Goal: Check status: Check status

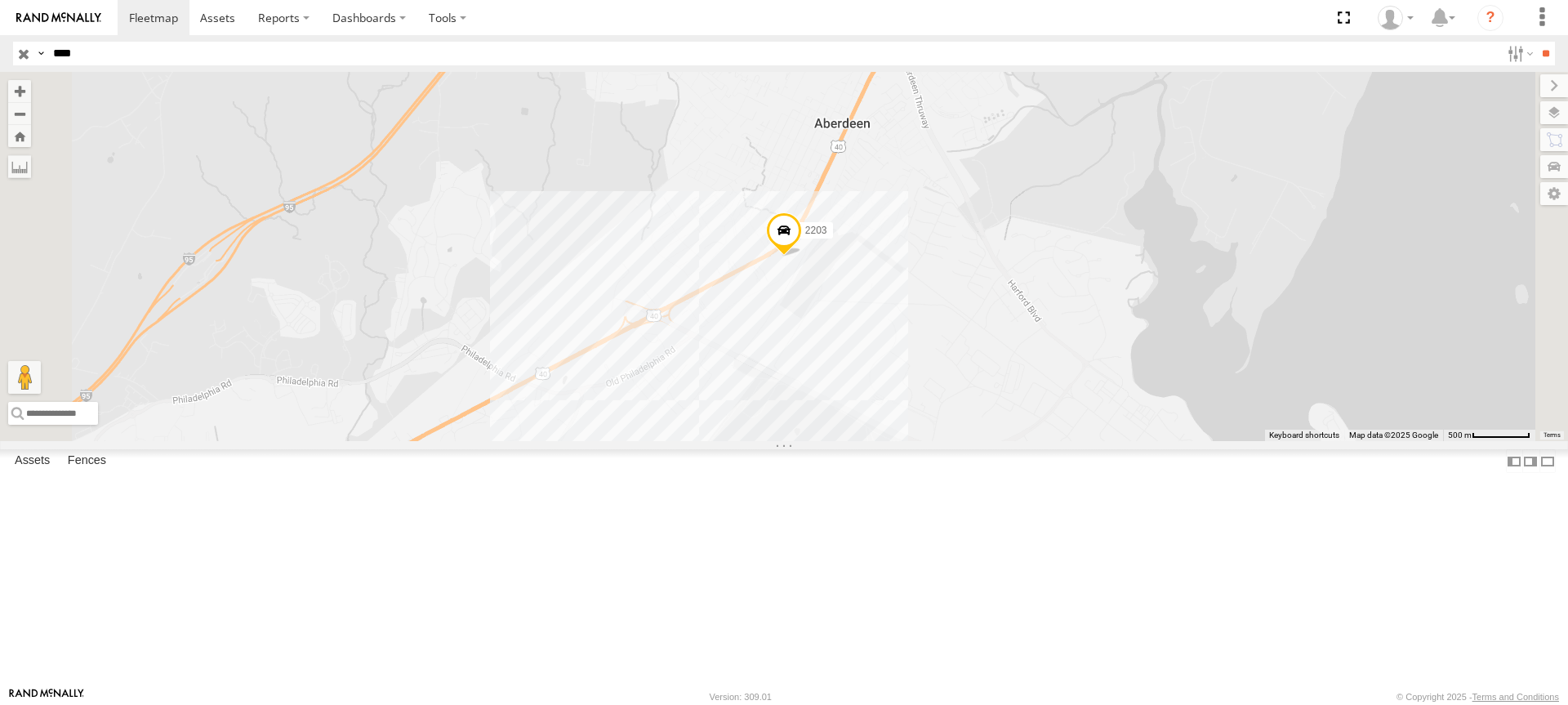
click at [21, 53] on input "button" at bounding box center [24, 53] width 21 height 24
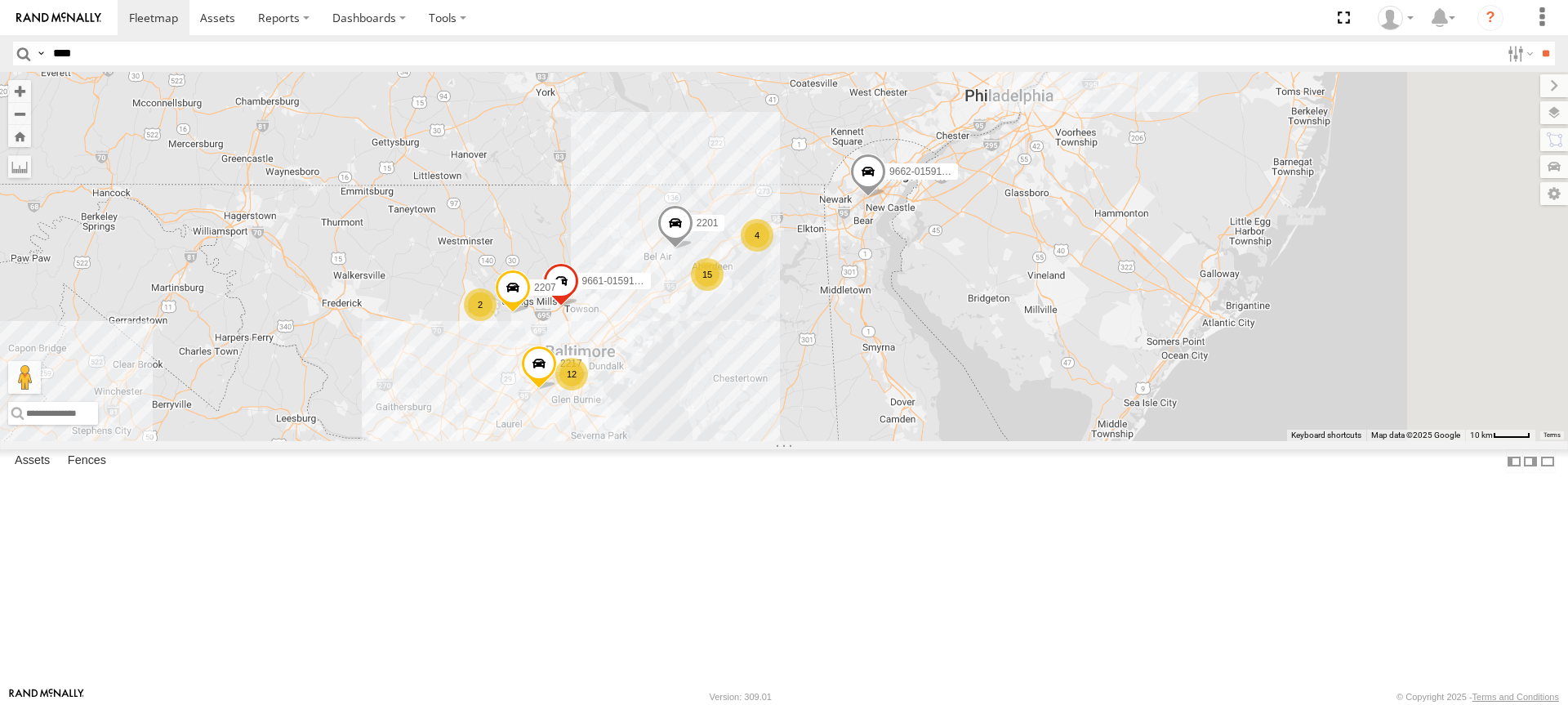
drag, startPoint x: 1144, startPoint y: 298, endPoint x: 1011, endPoint y: 371, distance: 151.7
click at [1016, 370] on div "2201 9662-015910002283813 15 12 2217 2 4 9661-015910002283565 2219 2207" at bounding box center [784, 256] width 1568 height 369
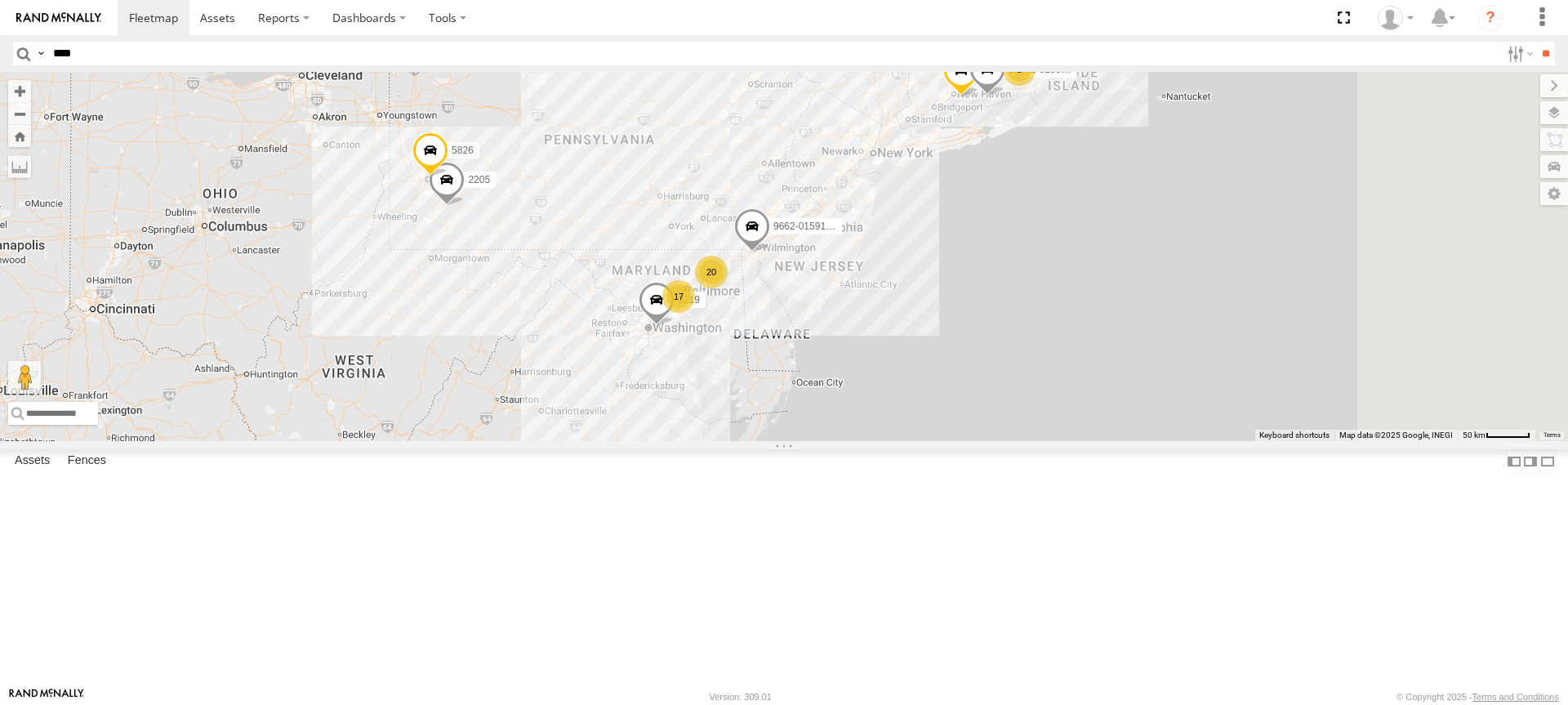
drag, startPoint x: 1185, startPoint y: 264, endPoint x: 992, endPoint y: 302, distance: 196.7
click at [995, 301] on div "9662-015910002283813 2219 11844 2205 11832-015910002299678 20 17 6 7 5826 11842" at bounding box center [784, 256] width 1568 height 369
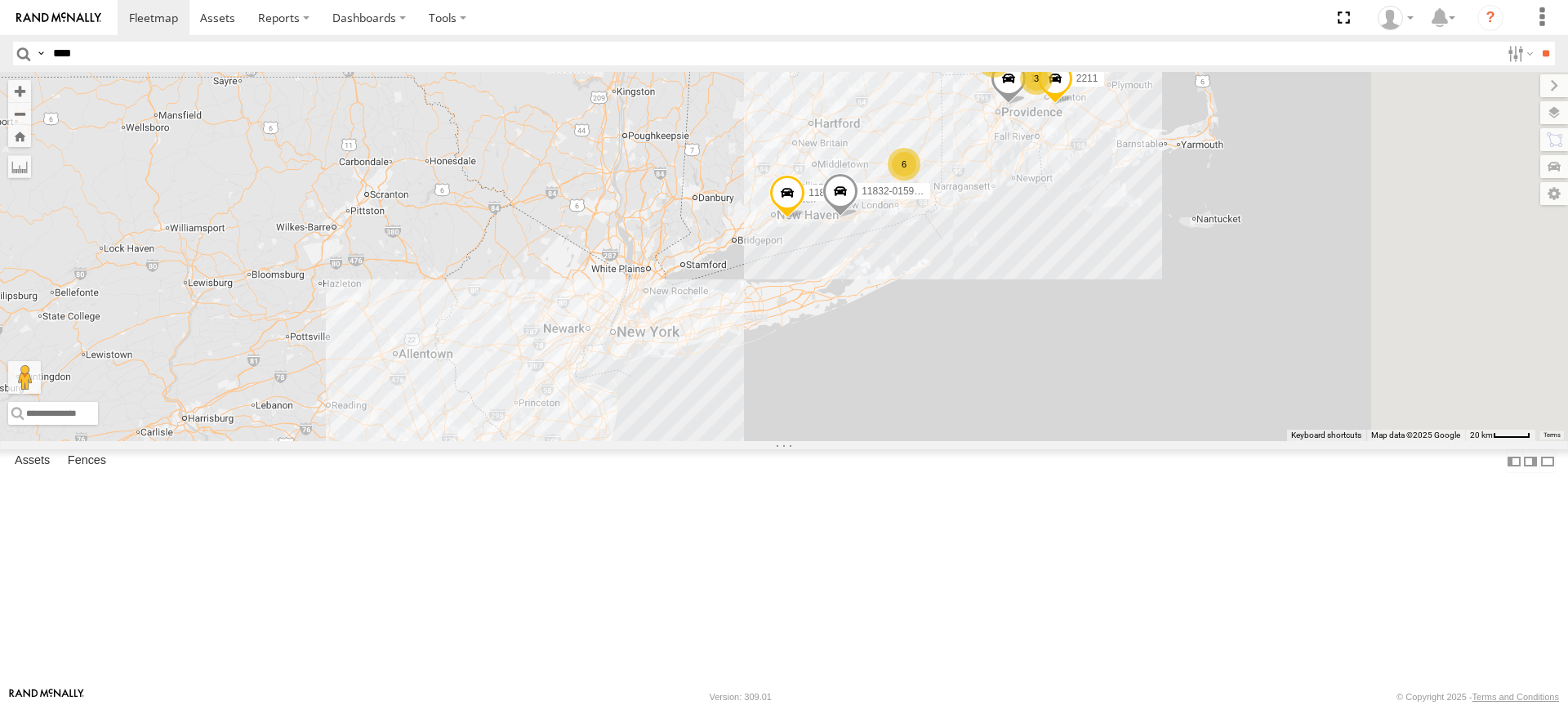
drag, startPoint x: 1217, startPoint y: 138, endPoint x: 1035, endPoint y: 294, distance: 239.7
click at [1035, 294] on div "9662-015910002283813 2219 11844 2205 11832-015910002299678 5826 11850 11842 118…" at bounding box center [784, 256] width 1568 height 369
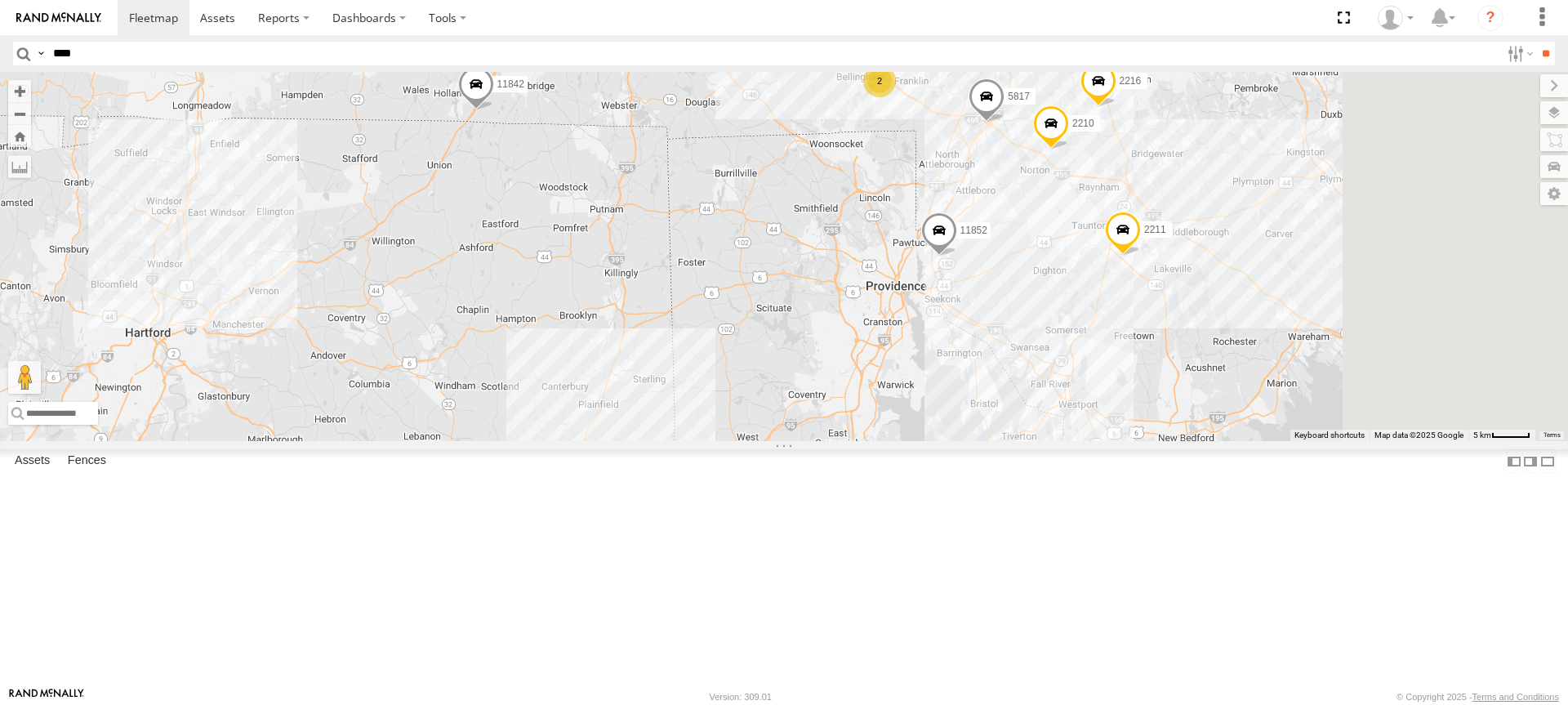
drag, startPoint x: 1105, startPoint y: 303, endPoint x: 832, endPoint y: 360, distance: 278.9
click at [832, 360] on div "9662-015910002283813 2219 11844 2205 11832-015910002299678 5826 11850 11842 118…" at bounding box center [784, 256] width 1568 height 369
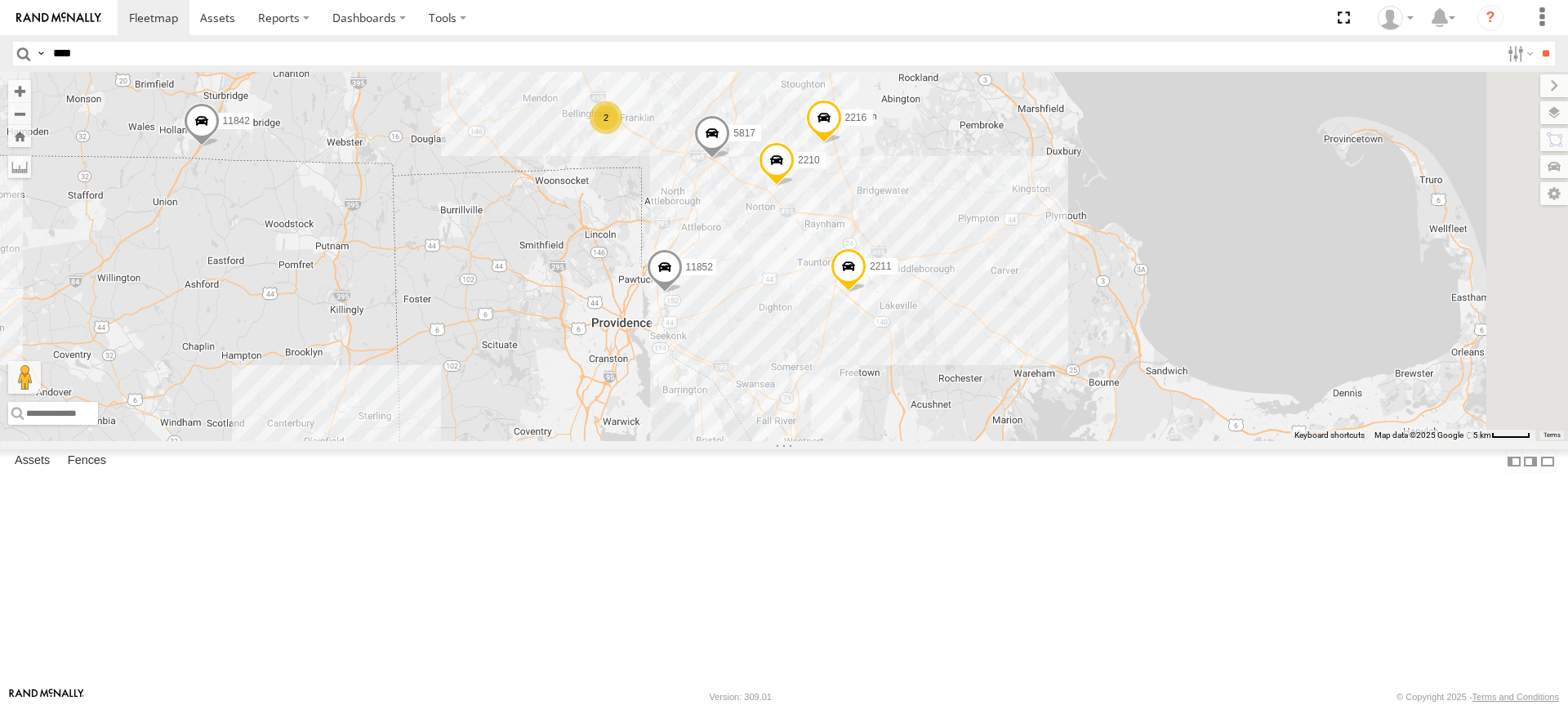
click at [730, 159] on span at bounding box center [712, 136] width 36 height 45
click at [794, 186] on span at bounding box center [776, 164] width 36 height 45
click at [964, 357] on div "9662-015910002283813 2219 11844 2205 11832-015910002299678 5826 11850 11842 118…" at bounding box center [784, 256] width 1568 height 369
